Goal: Information Seeking & Learning: Learn about a topic

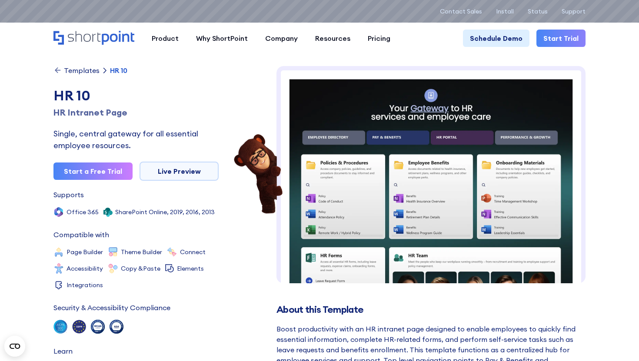
click at [90, 69] on div "Templates" at bounding box center [82, 70] width 36 height 7
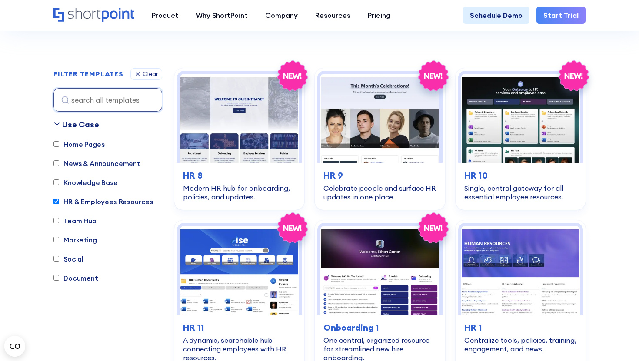
scroll to position [252, 0]
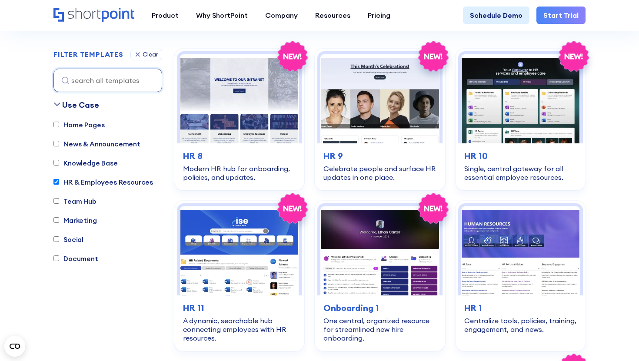
click at [83, 183] on label "HR & Employees Resources" at bounding box center [103, 182] width 100 height 10
click at [59, 183] on input "HR & Employees Resources" at bounding box center [56, 182] width 6 height 6
checkbox input "false"
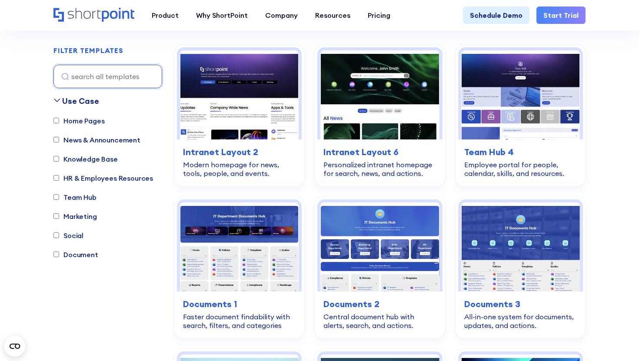
click at [80, 199] on label "Team Hub" at bounding box center [74, 197] width 43 height 10
click at [59, 199] on input "Team Hub" at bounding box center [56, 197] width 6 height 6
checkbox input "true"
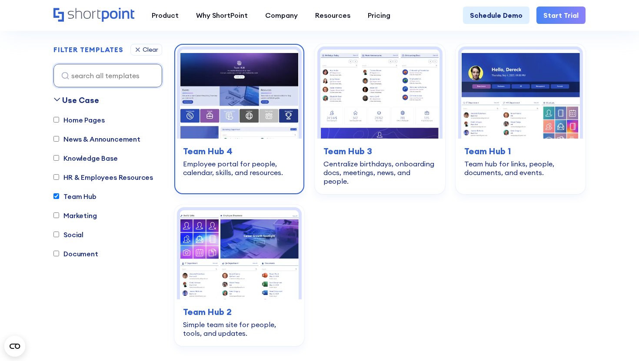
click at [254, 142] on div "team-hub Team Hub 4 Employee portal for people, calendar, skills, and resources." at bounding box center [239, 161] width 125 height 44
